Goal: Find specific fact: Find specific fact

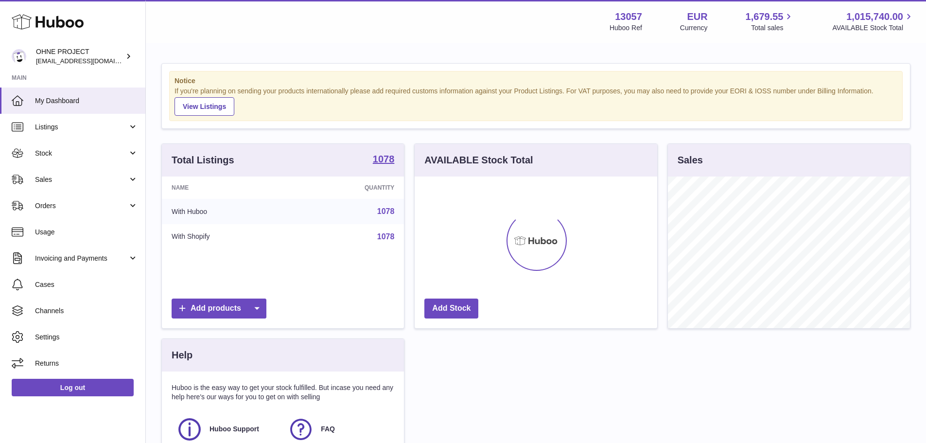
scroll to position [152, 243]
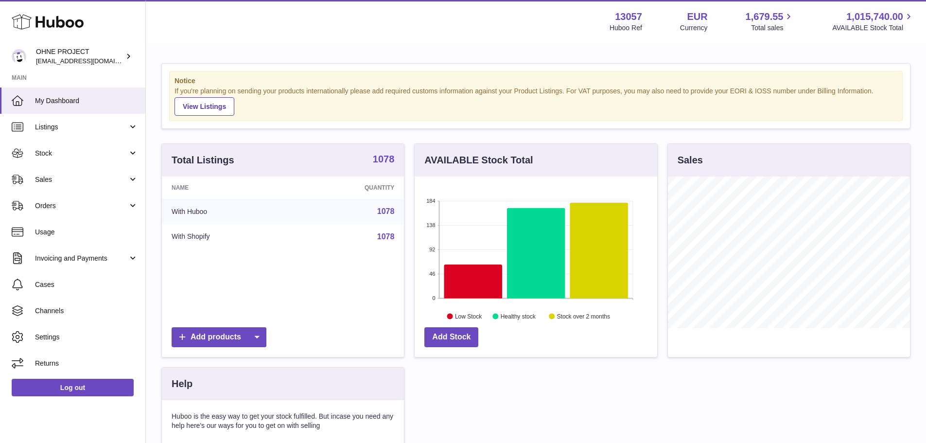
click at [381, 156] on strong "1078" at bounding box center [384, 159] width 22 height 10
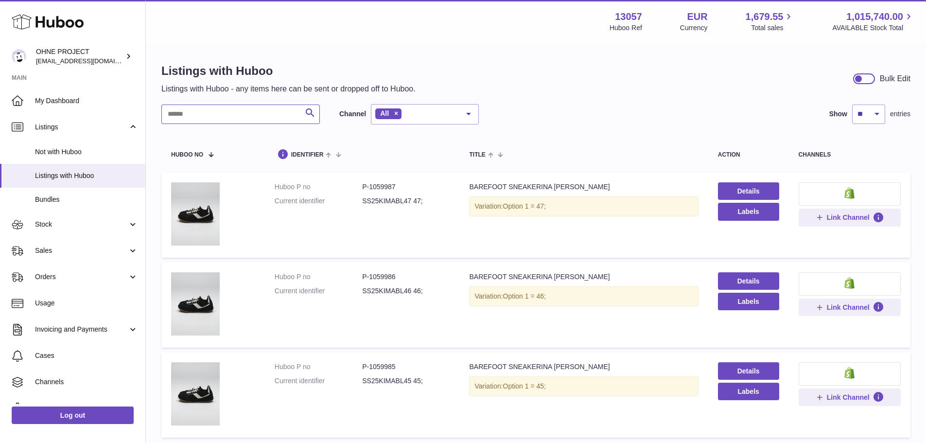
click at [194, 115] on input "text" at bounding box center [240, 114] width 158 height 19
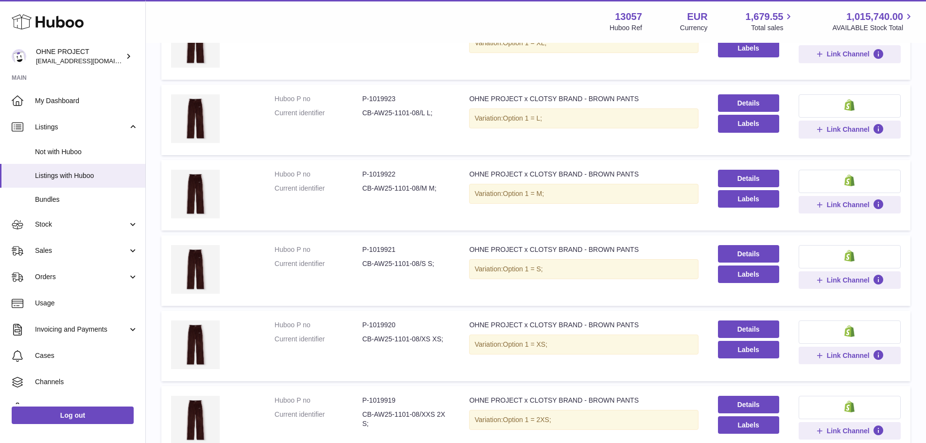
scroll to position [146, 0]
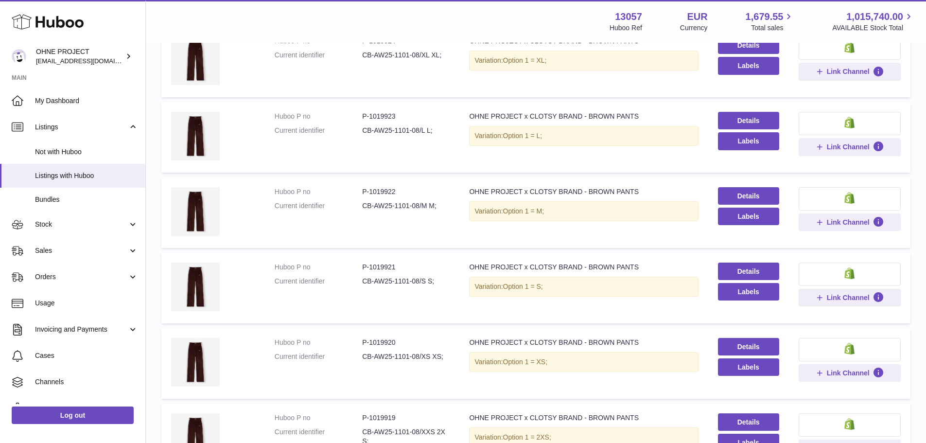
type input "**********"
click at [384, 112] on dd "P-1019923" at bounding box center [405, 116] width 87 height 9
copy dd "1019923"
